Goal: Task Accomplishment & Management: Use online tool/utility

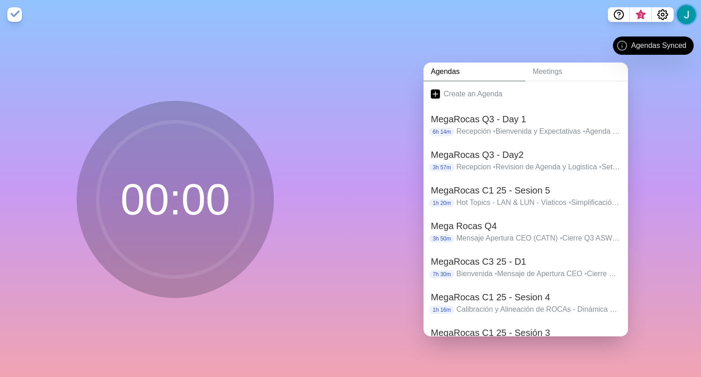
click at [683, 16] on button at bounding box center [686, 14] width 19 height 19
click at [672, 97] on div "Agendas Meetings Create an Agenda MegaRocas Q3 - Day 1 6h 14m Recepción • Bienv…" at bounding box center [525, 203] width 350 height 348
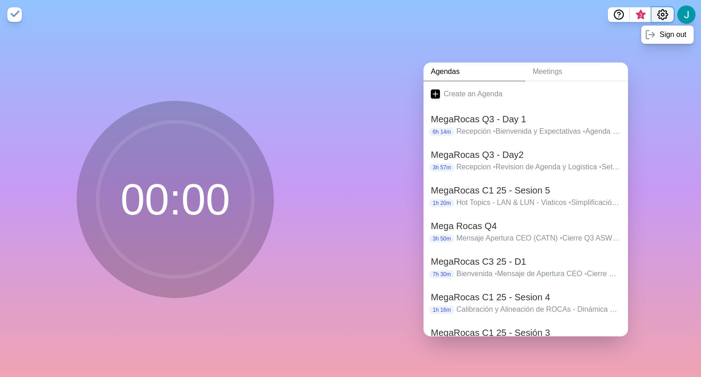
click at [663, 18] on icon "Settings" at bounding box center [662, 15] width 10 height 10
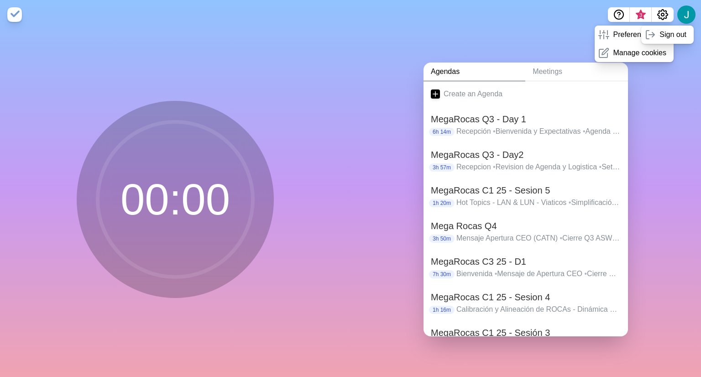
click at [670, 115] on div "Agendas Meetings Create an Agenda MegaRocas Q3 - Day 1 6h 14m Recepción • Bienv…" at bounding box center [525, 203] width 350 height 348
click at [686, 21] on button at bounding box center [686, 14] width 19 height 19
click at [686, 21] on div "3 Preferences Manage cookies Sign out" at bounding box center [651, 14] width 86 height 15
click at [686, 21] on button at bounding box center [686, 14] width 19 height 19
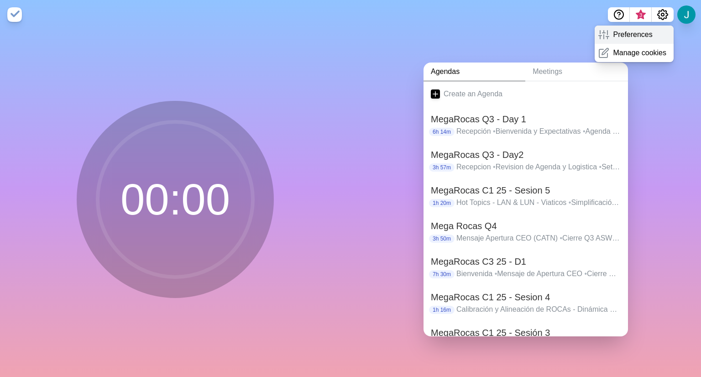
click at [637, 32] on p "Preferences" at bounding box center [632, 34] width 39 height 11
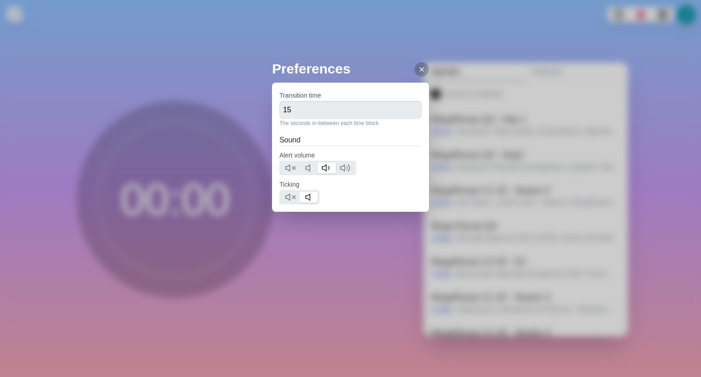
click at [645, 49] on div "Preferences Transition time 15 The seconds in-between each time block Sound Ale…" at bounding box center [350, 188] width 701 height 377
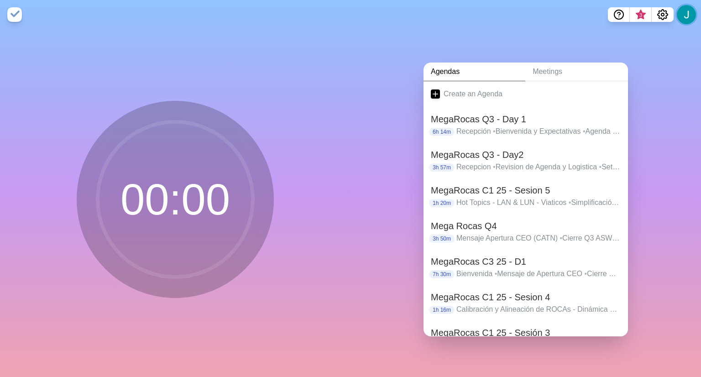
click at [688, 11] on button at bounding box center [686, 14] width 19 height 19
click at [641, 15] on span "3" at bounding box center [640, 14] width 7 height 7
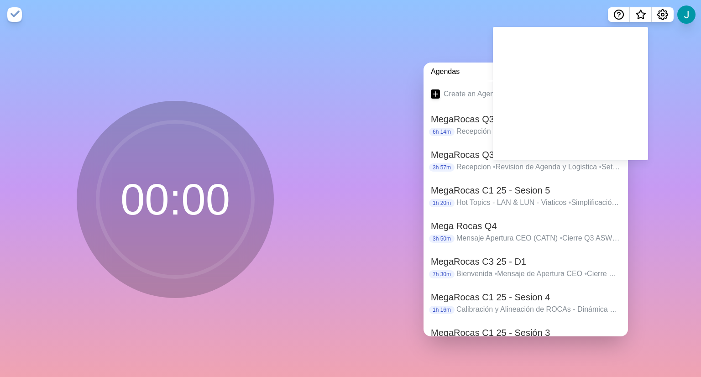
click at [679, 103] on div "Agendas Meetings Create an Agenda MegaRocas Q3 - Day 1 6h 14m Recepción • Bienv…" at bounding box center [525, 203] width 350 height 348
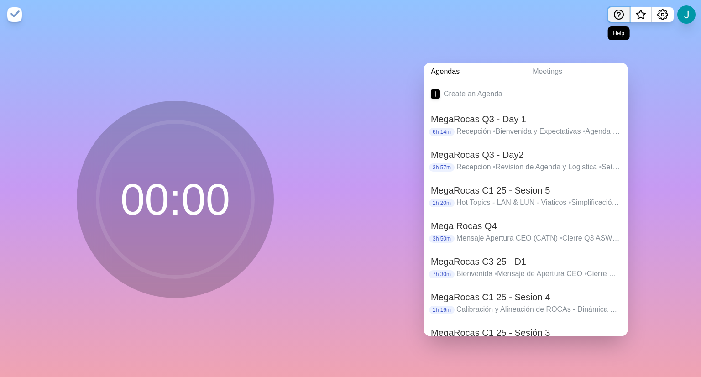
click at [617, 16] on icon "Help" at bounding box center [618, 14] width 11 height 11
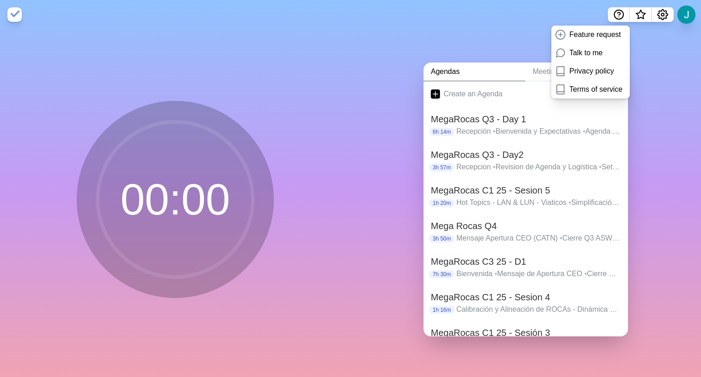
click at [661, 82] on div "Agendas Meetings Create an Agenda MegaRocas Q3 - Day 1 6h 14m Recepción • Bienv…" at bounding box center [525, 203] width 350 height 348
click at [659, 57] on div "Agendas Meetings Create an Agenda MegaRocas Q3 - Day 1 6h 14m Recepción • Bienv…" at bounding box center [525, 203] width 350 height 348
click at [689, 7] on button at bounding box center [686, 14] width 19 height 19
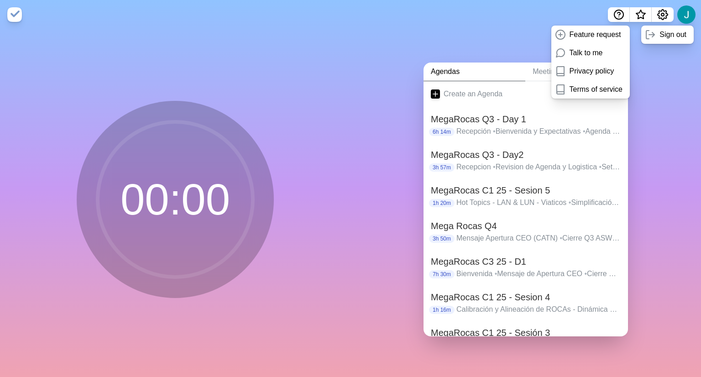
click at [659, 219] on div "Agendas Meetings Create an Agenda MegaRocas Q3 - Day 1 6h 14m Recepción • Bienv…" at bounding box center [525, 203] width 350 height 348
click at [532, 70] on link "Meetings" at bounding box center [576, 72] width 103 height 19
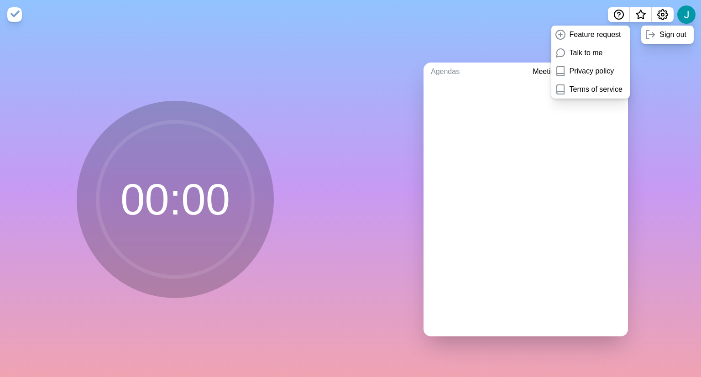
click at [654, 123] on div "Agendas Meetings" at bounding box center [525, 203] width 350 height 348
click at [460, 70] on link "Agendas" at bounding box center [474, 72] width 102 height 19
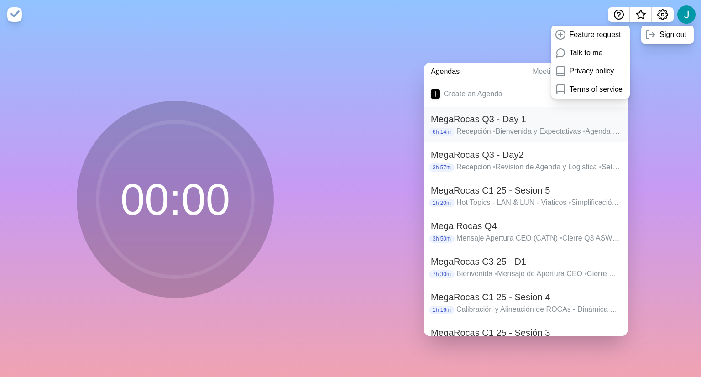
click at [505, 120] on h2 "MegaRocas Q3 - Day 1" at bounding box center [526, 119] width 190 height 14
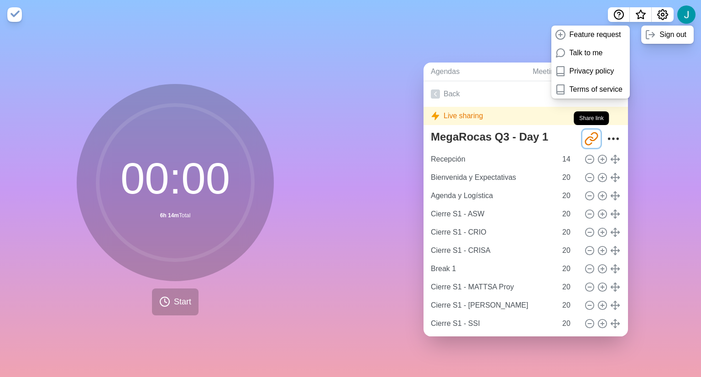
click at [584, 134] on icon "Share link" at bounding box center [591, 138] width 15 height 15
click at [167, 290] on button "Start" at bounding box center [175, 301] width 47 height 27
